Goal: Task Accomplishment & Management: Manage account settings

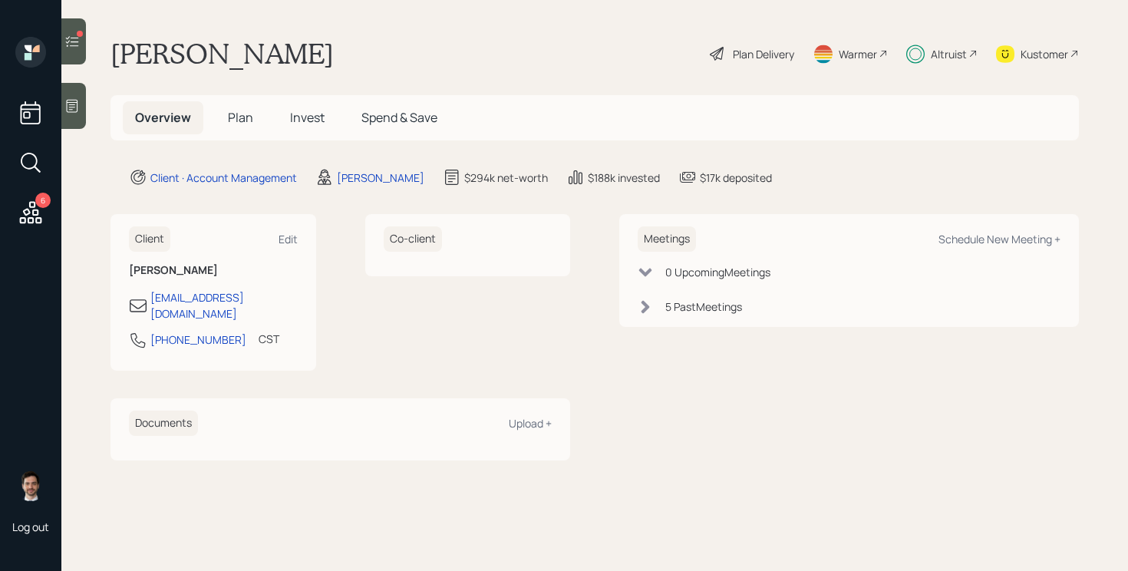
click at [255, 111] on h5 "Plan" at bounding box center [241, 117] width 50 height 33
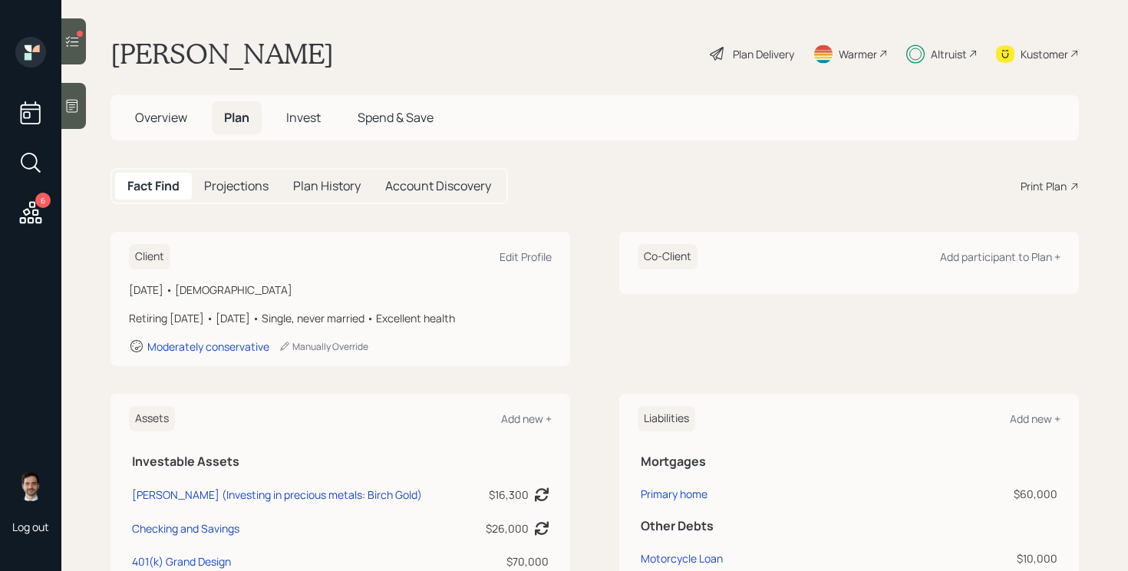
click at [313, 117] on span "Invest" at bounding box center [303, 117] width 35 height 17
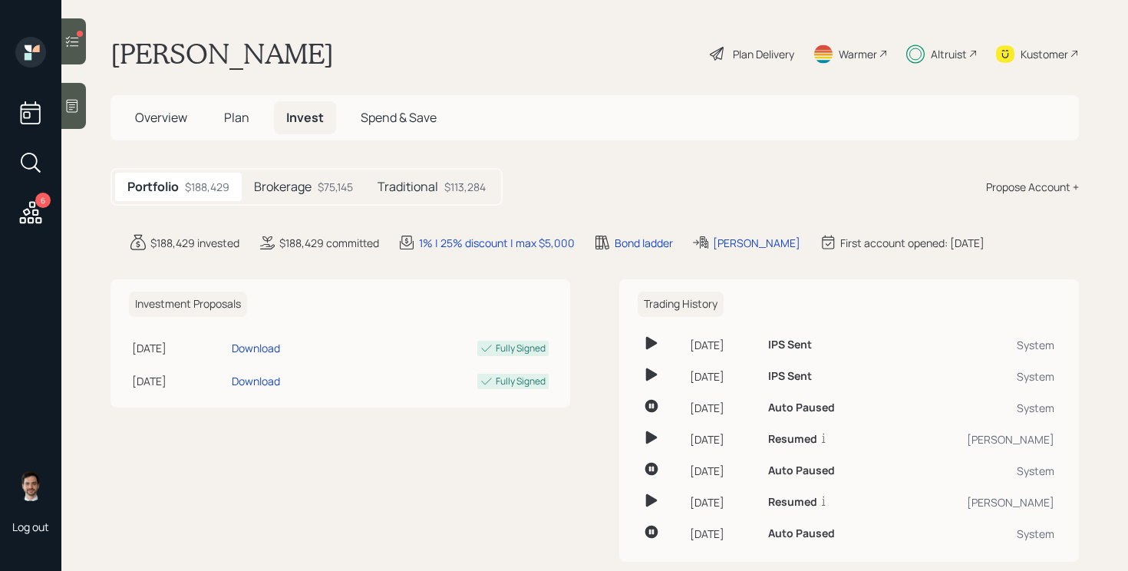
click at [337, 193] on div "$75,145" at bounding box center [335, 187] width 35 height 16
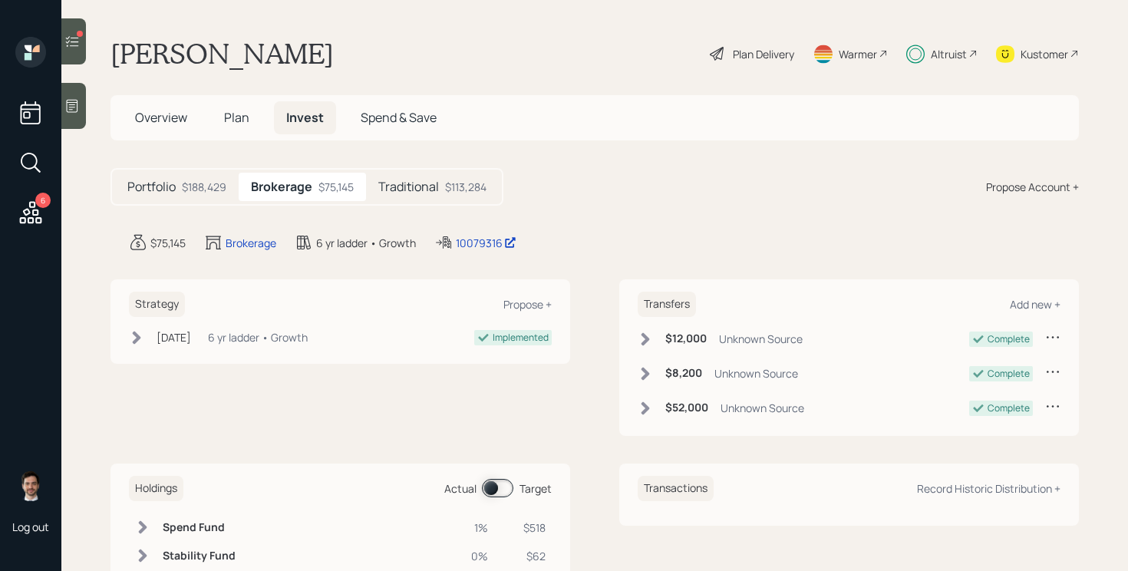
click at [178, 123] on span "Overview" at bounding box center [161, 117] width 52 height 17
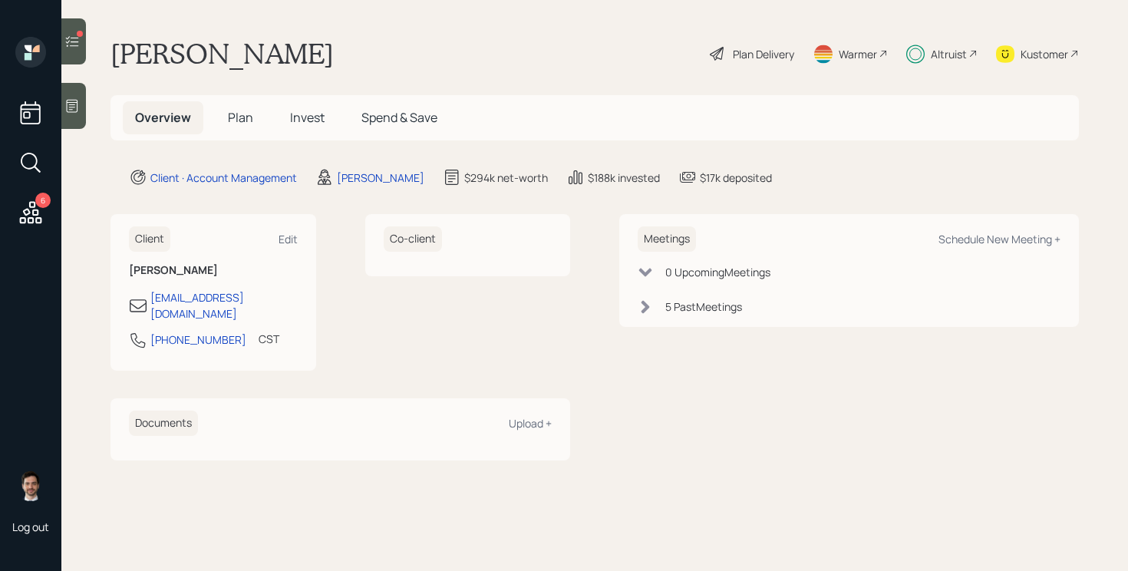
click at [236, 125] on span "Plan" at bounding box center [240, 117] width 25 height 17
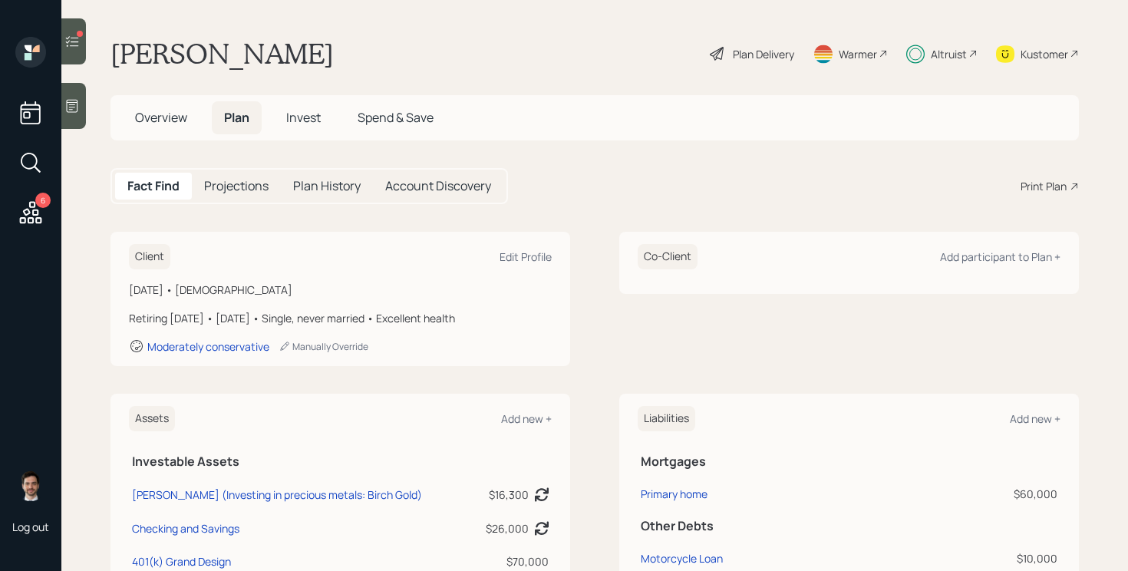
click at [740, 55] on div "Plan Delivery" at bounding box center [763, 54] width 61 height 16
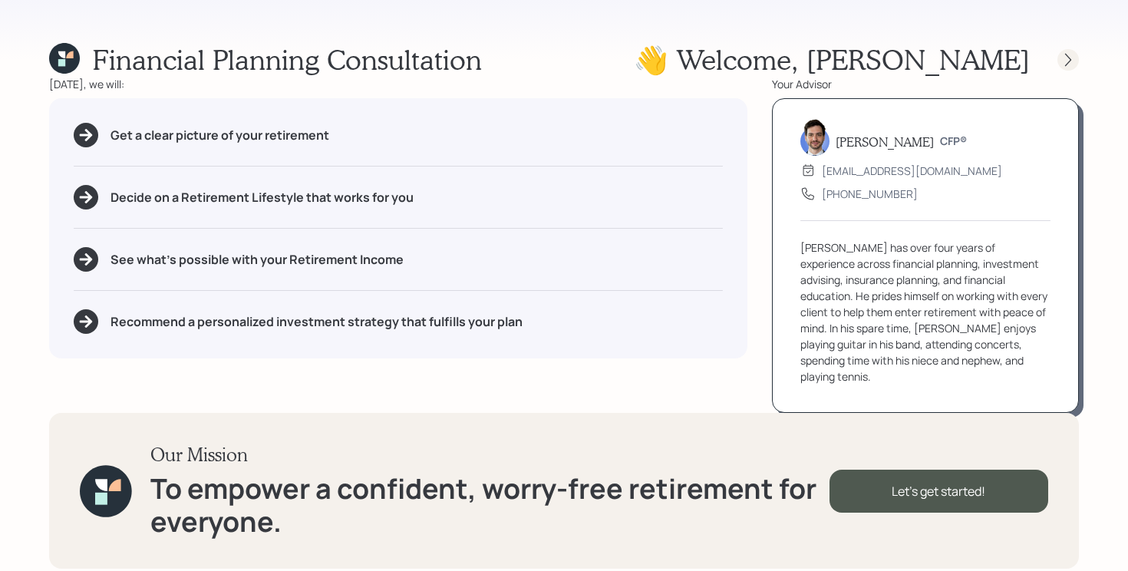
click at [1067, 56] on icon at bounding box center [1067, 59] width 15 height 15
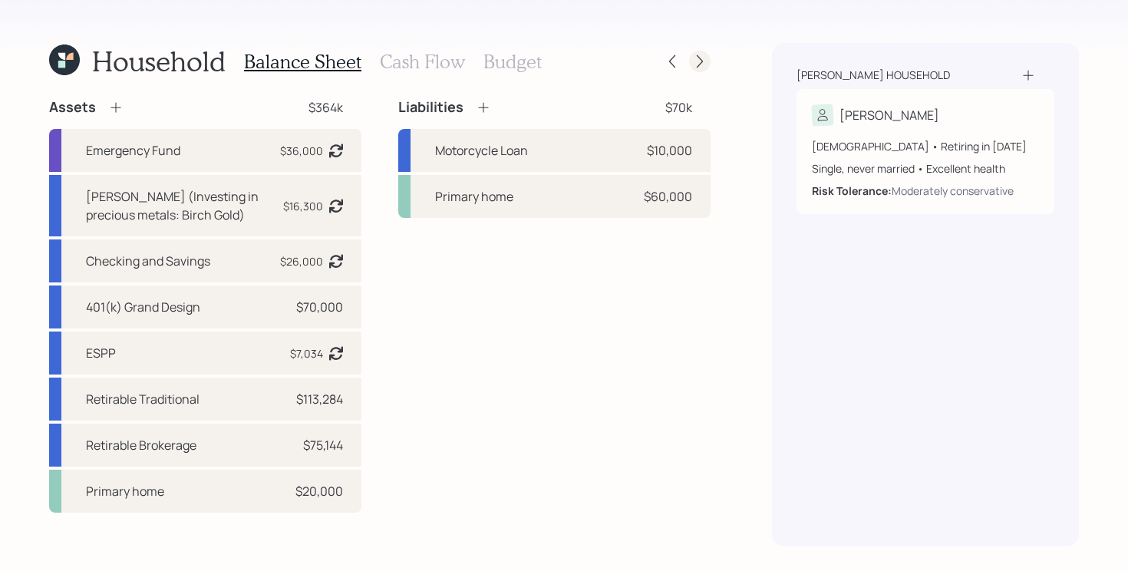
click at [702, 68] on icon at bounding box center [699, 61] width 15 height 15
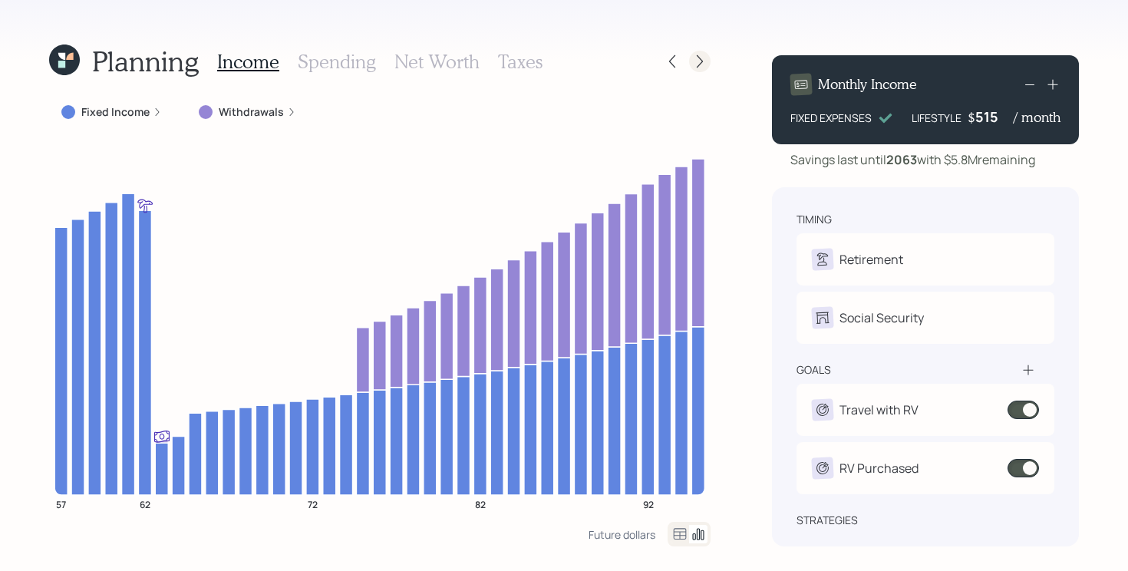
click at [700, 55] on icon at bounding box center [699, 61] width 15 height 15
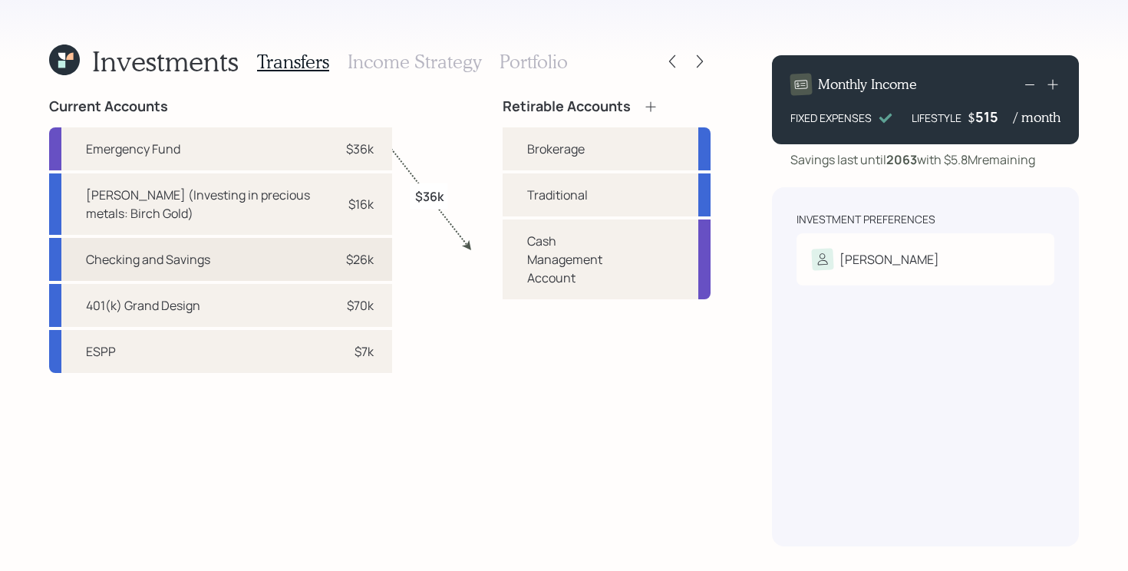
click at [231, 262] on div "Checking and Savings $26k" at bounding box center [220, 259] width 343 height 43
click at [527, 148] on div "Brokerage" at bounding box center [556, 149] width 58 height 18
select select "1453c9d8-87db-421b-973c-13c0dace7dbe"
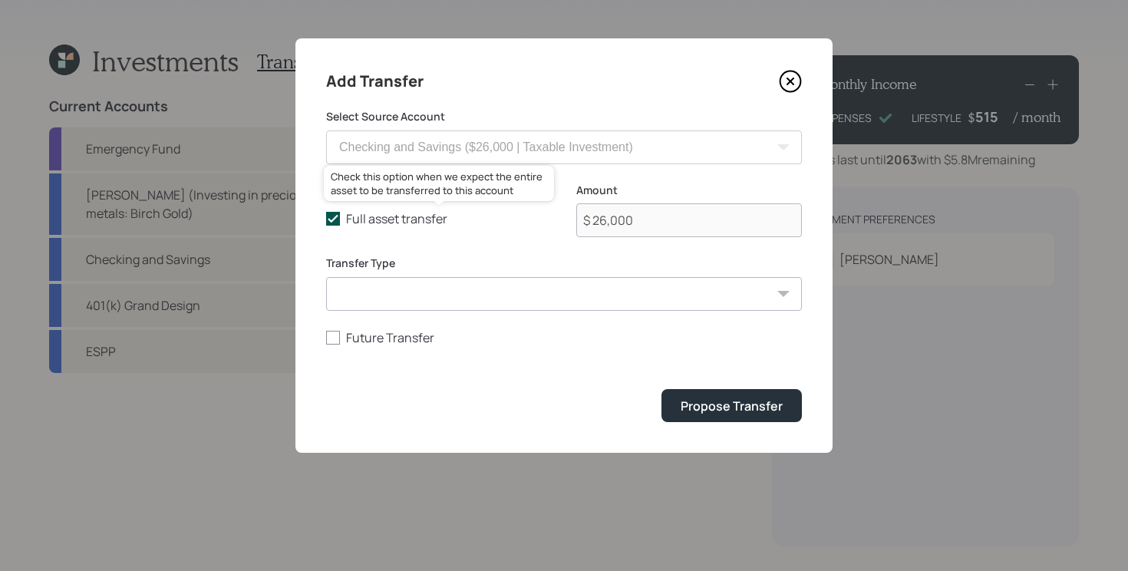
click at [331, 226] on icon at bounding box center [333, 219] width 14 height 14
click at [326, 219] on input "Full asset transfer" at bounding box center [325, 219] width 1 height 1
checkbox input "false"
click at [677, 226] on input "$ 26,000" at bounding box center [689, 220] width 226 height 34
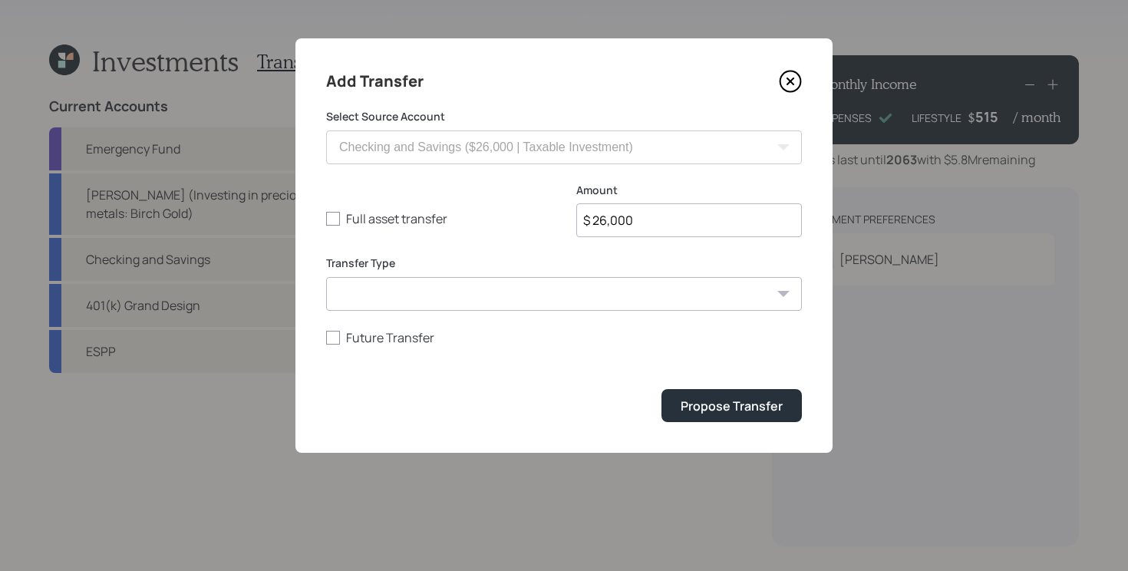
click at [677, 226] on input "$ 26,000" at bounding box center [689, 220] width 226 height 34
type input "$ 10,000"
click at [661, 389] on button "Propose Transfer" at bounding box center [731, 405] width 140 height 33
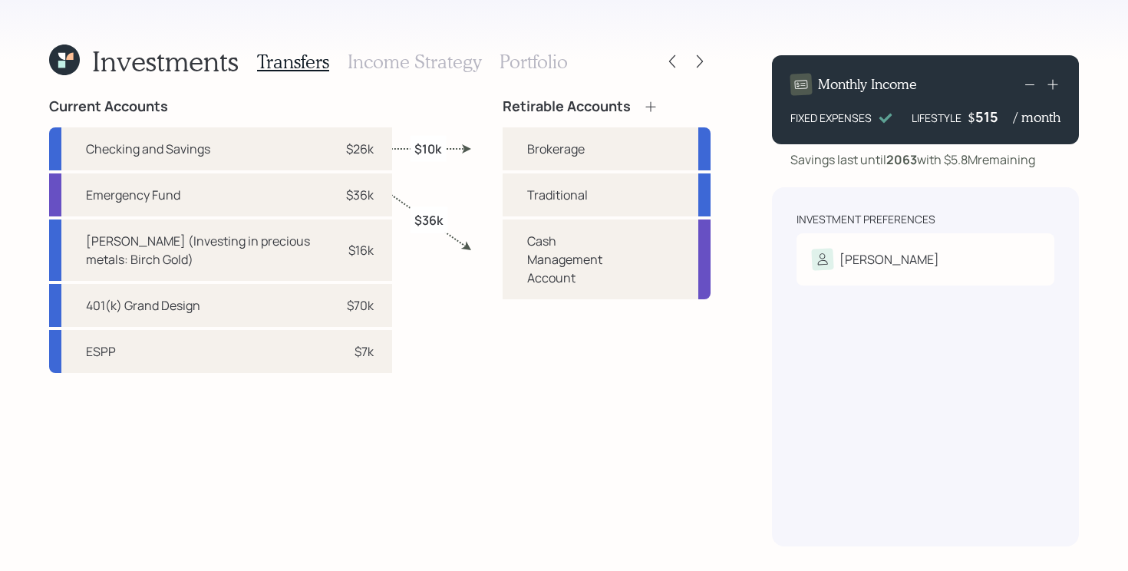
click at [68, 60] on icon at bounding box center [69, 56] width 7 height 7
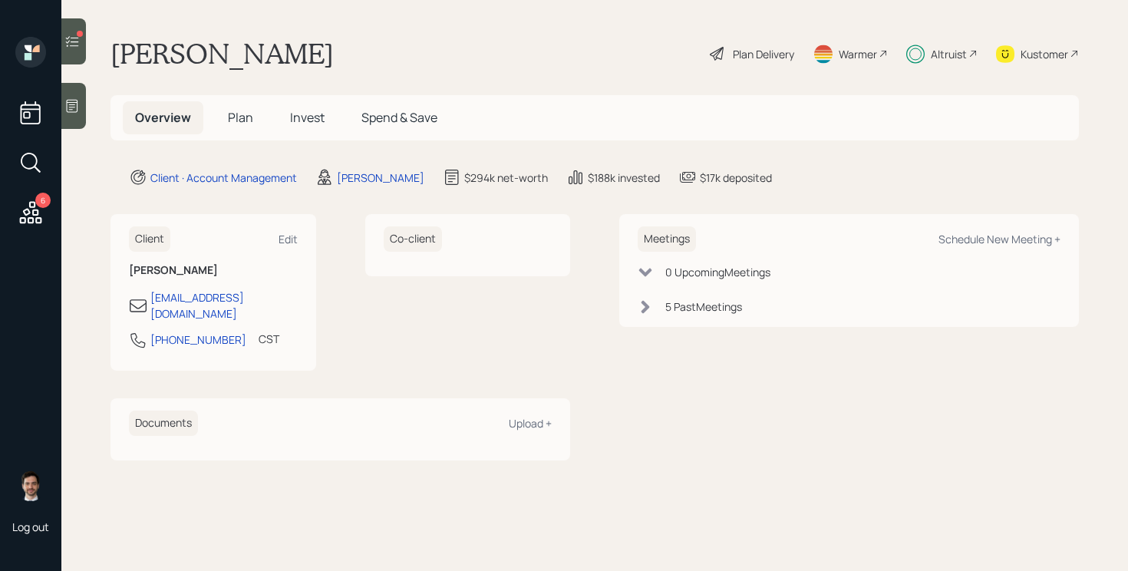
click at [299, 117] on span "Invest" at bounding box center [307, 117] width 35 height 17
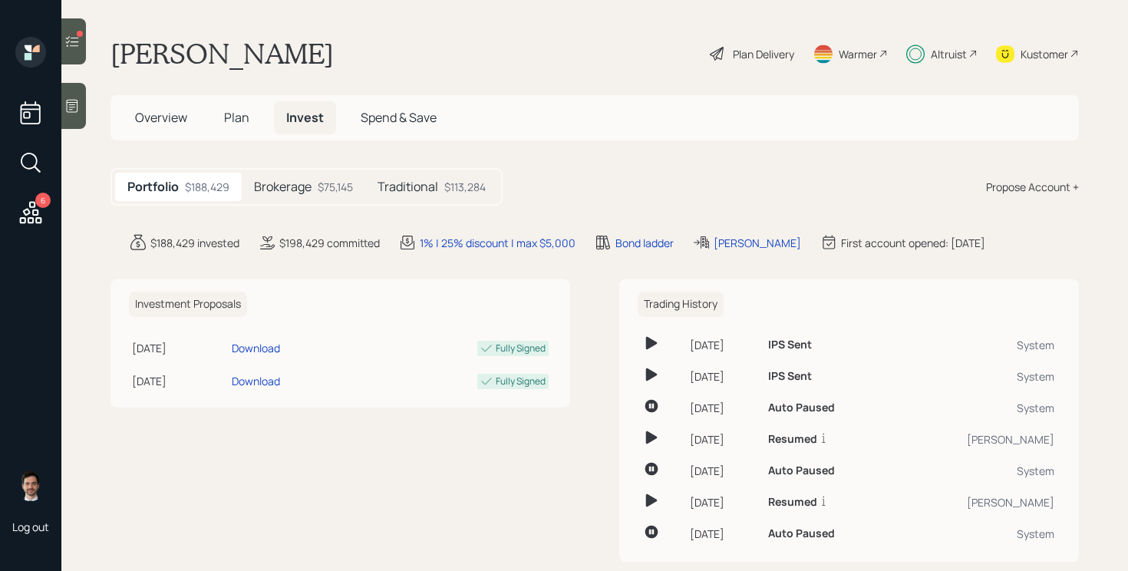
click at [285, 185] on h5 "Brokerage" at bounding box center [283, 186] width 58 height 15
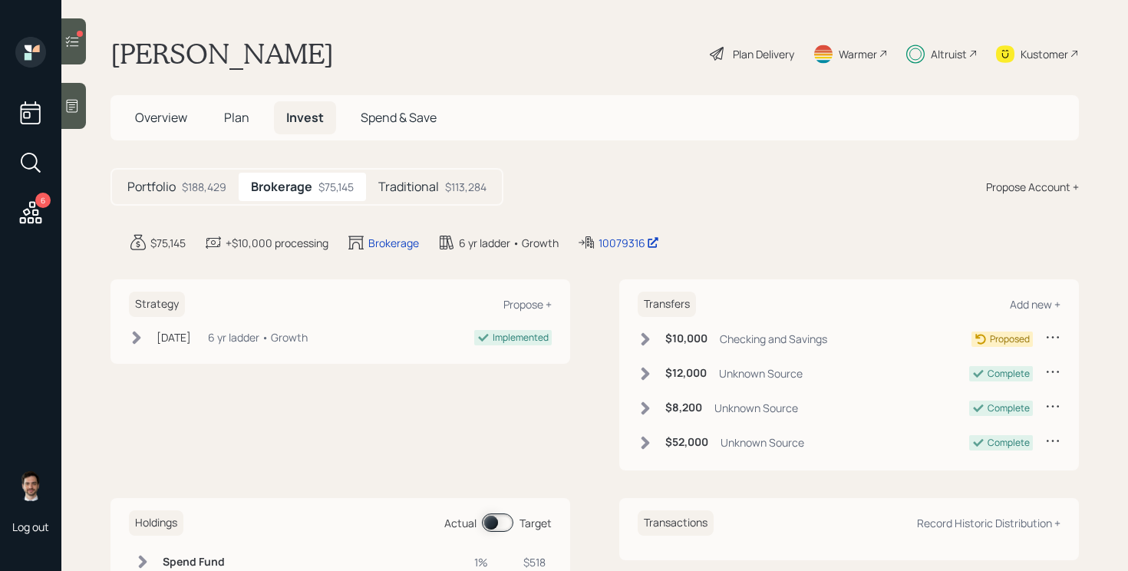
click at [638, 333] on icon at bounding box center [644, 338] width 15 height 15
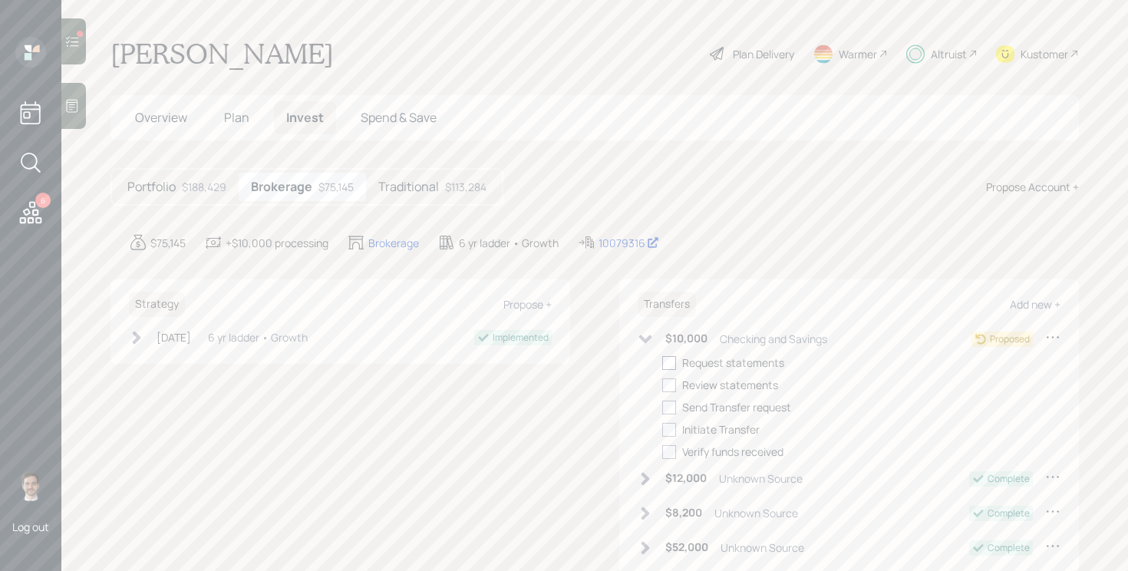
click at [671, 362] on div at bounding box center [669, 363] width 14 height 14
click at [662, 362] on input "checkbox" at bounding box center [661, 362] width 1 height 1
checkbox input "true"
click at [671, 387] on div at bounding box center [669, 385] width 14 height 14
click at [662, 385] on input "checkbox" at bounding box center [661, 384] width 1 height 1
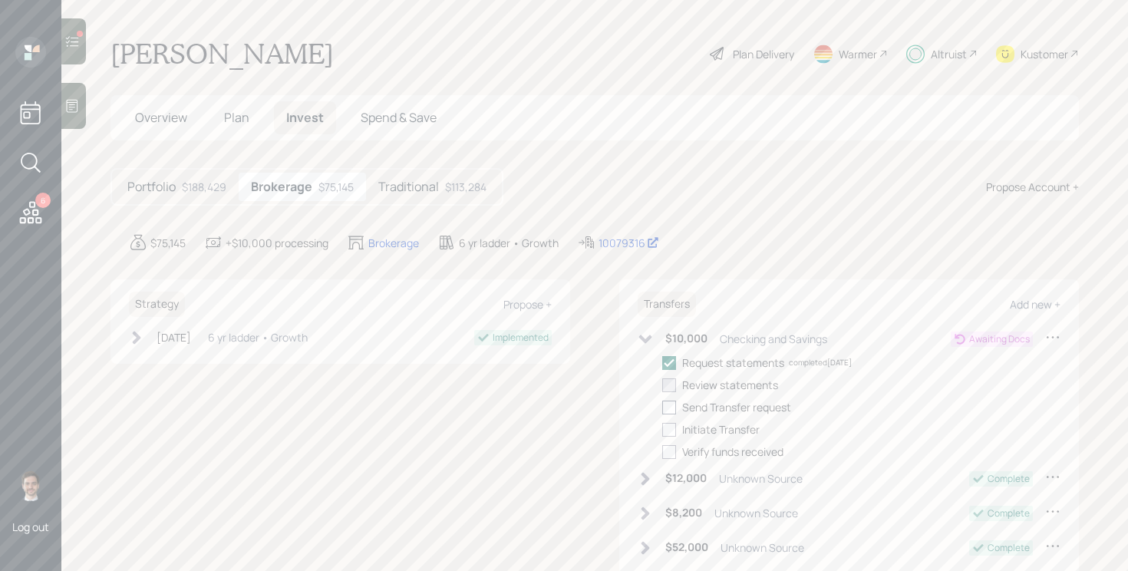
checkbox input "true"
click at [670, 412] on div at bounding box center [669, 407] width 14 height 14
click at [662, 407] on input "checkbox" at bounding box center [661, 407] width 1 height 1
checkbox input "true"
click at [670, 433] on div at bounding box center [669, 430] width 14 height 14
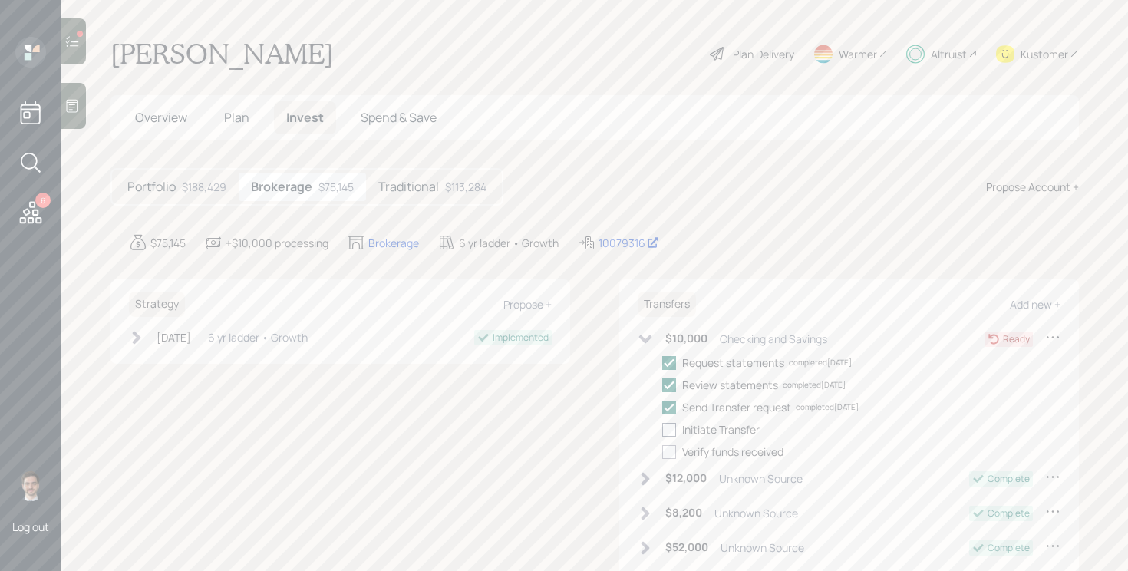
click at [662, 430] on input "checkbox" at bounding box center [661, 429] width 1 height 1
checkbox input "true"
click at [644, 340] on icon at bounding box center [645, 338] width 13 height 8
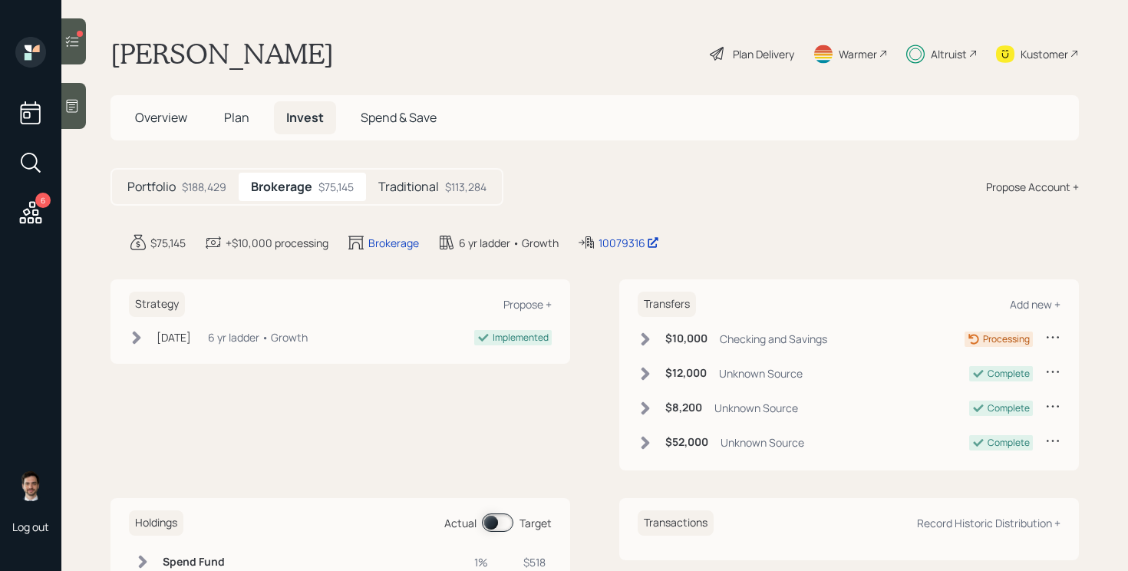
click at [29, 216] on icon at bounding box center [31, 213] width 28 height 28
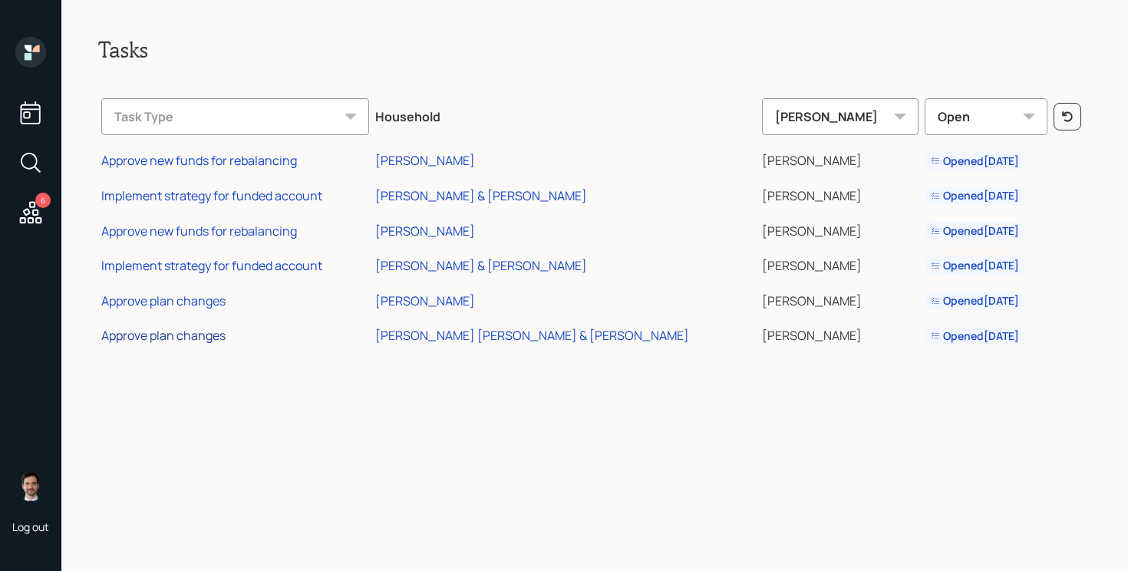
click at [202, 335] on div "Approve plan changes" at bounding box center [163, 335] width 124 height 17
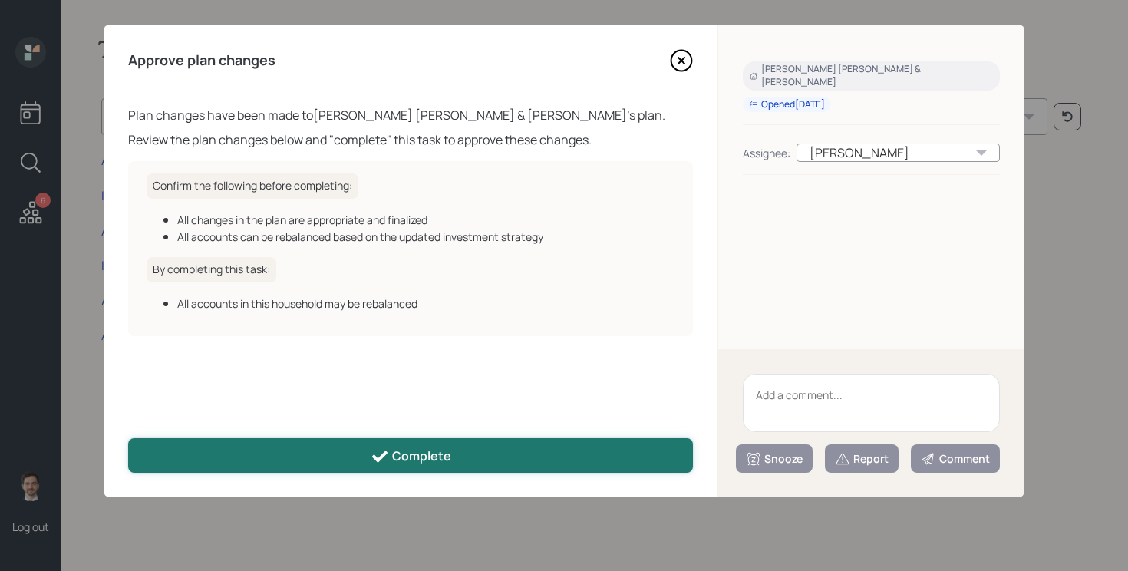
click at [456, 462] on button "Complete" at bounding box center [410, 455] width 565 height 35
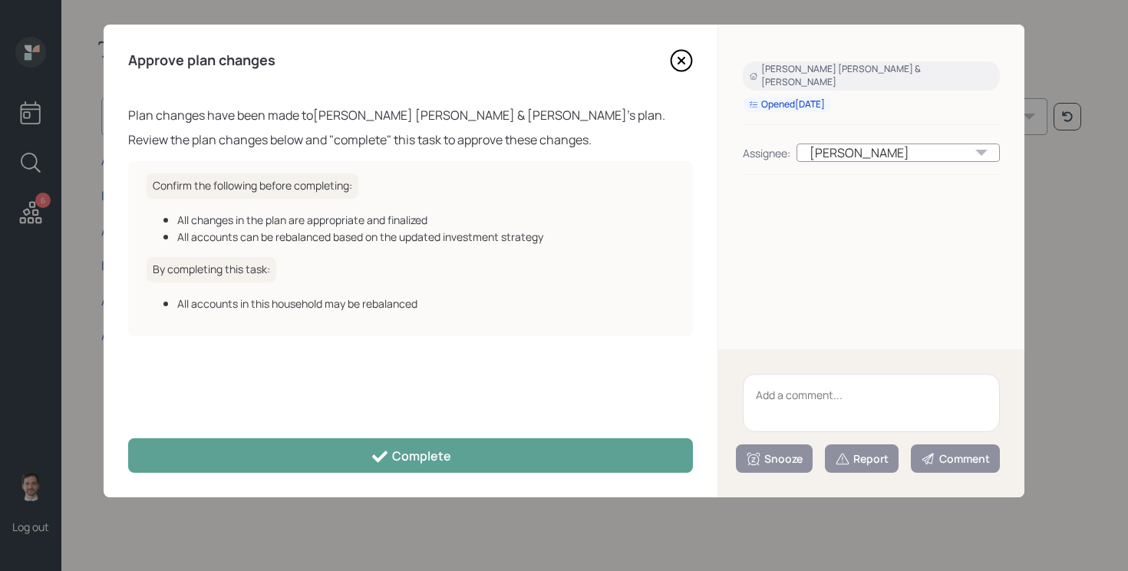
click at [676, 61] on h2 "Tasks" at bounding box center [594, 50] width 993 height 26
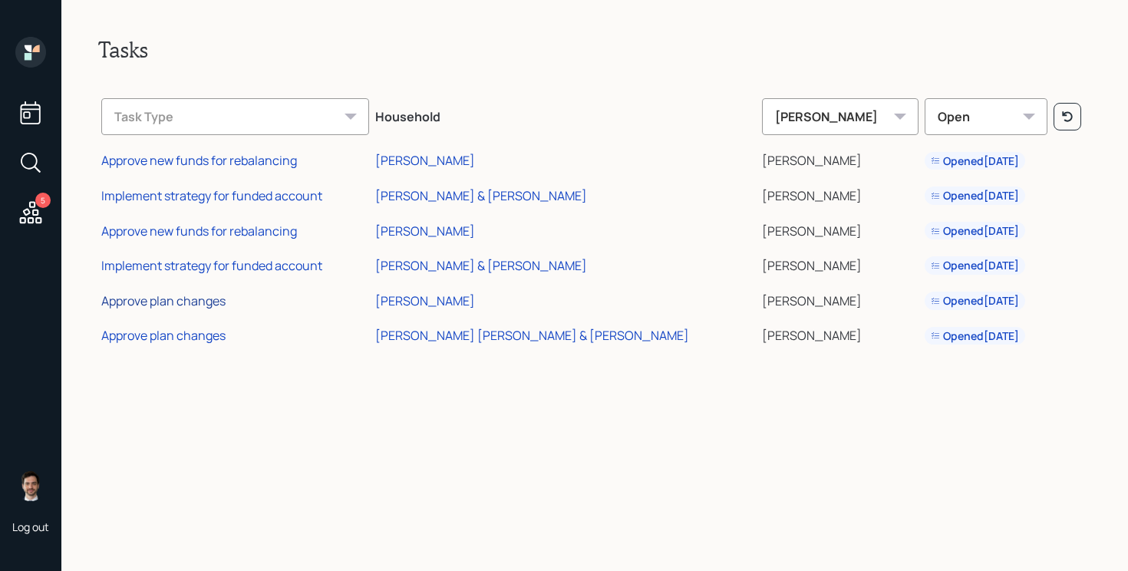
click at [188, 301] on div "Approve plan changes" at bounding box center [163, 300] width 124 height 17
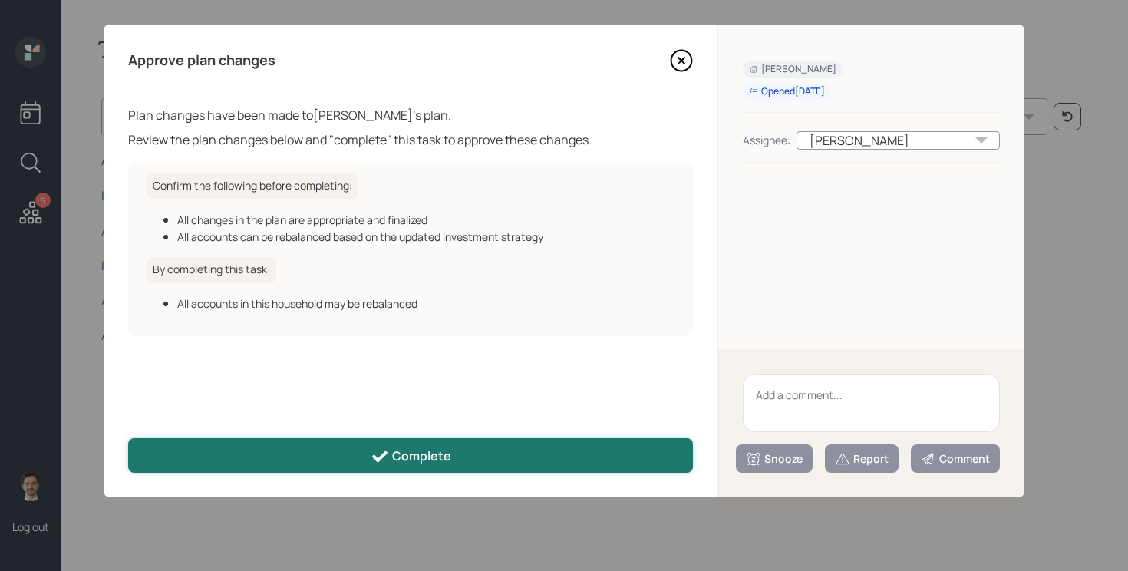
click at [501, 459] on button "Complete" at bounding box center [410, 455] width 565 height 35
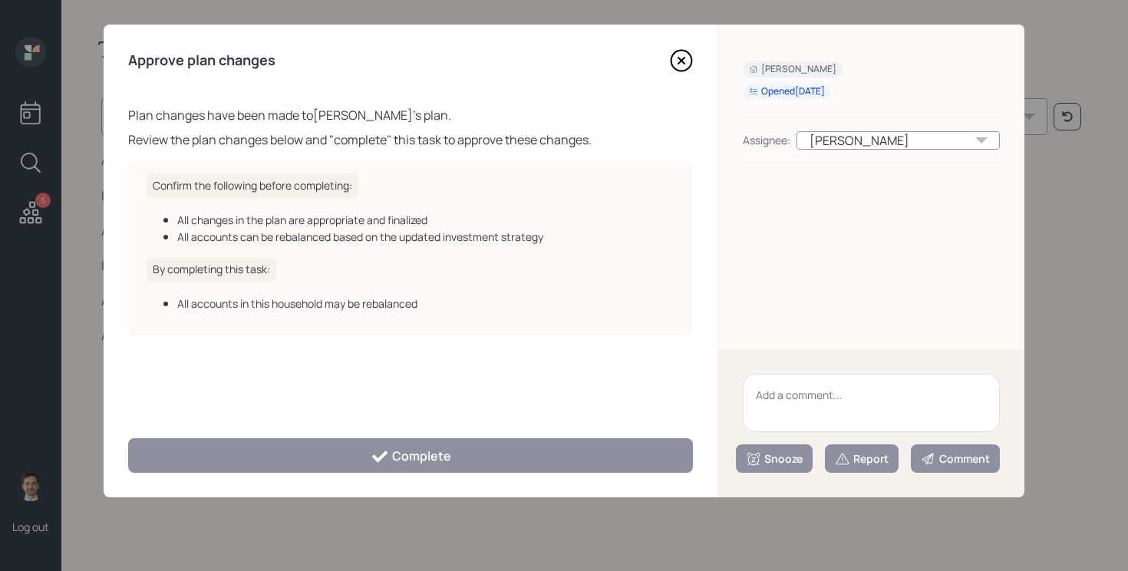
click at [679, 67] on icon at bounding box center [681, 60] width 23 height 23
